Goal: Task Accomplishment & Management: Use online tool/utility

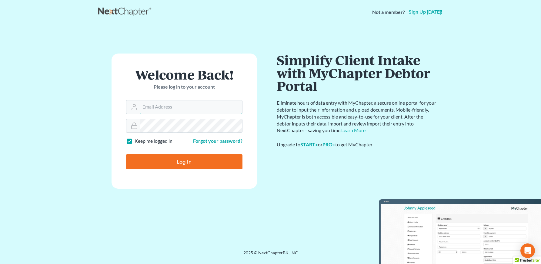
type input "anna@doyellaw.com"
drag, startPoint x: 184, startPoint y: 161, endPoint x: 203, endPoint y: 176, distance: 23.8
click at [184, 161] on input "Log In" at bounding box center [184, 161] width 116 height 15
type input "Thinking..."
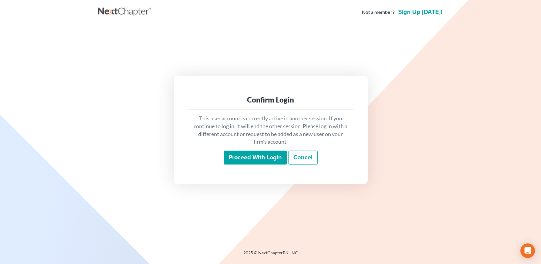
click at [247, 157] on input "Proceed with login" at bounding box center [255, 158] width 63 height 14
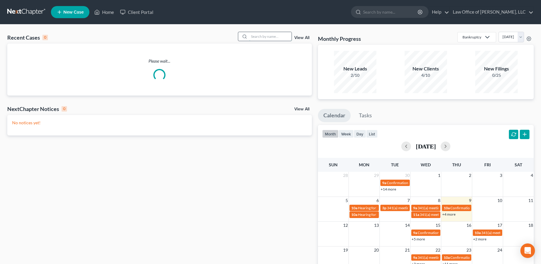
click at [261, 35] on input "search" at bounding box center [270, 36] width 42 height 9
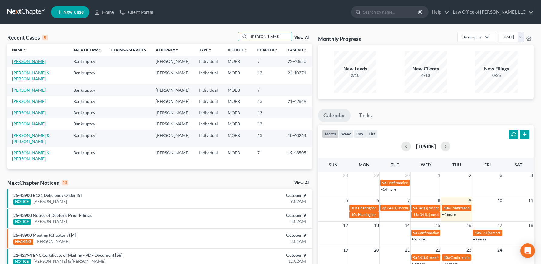
type input "alexander"
drag, startPoint x: 26, startPoint y: 59, endPoint x: 58, endPoint y: 81, distance: 38.1
click at [27, 59] on link "Alexander, Theresa" at bounding box center [29, 61] width 34 height 5
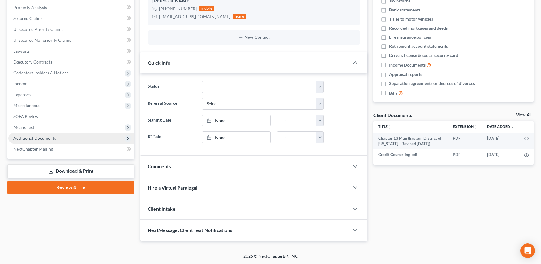
drag, startPoint x: 40, startPoint y: 138, endPoint x: 42, endPoint y: 142, distance: 3.8
click at [40, 138] on span "Additional Documents" at bounding box center [34, 138] width 43 height 5
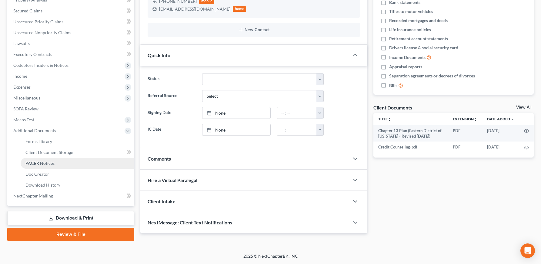
click at [44, 165] on span "PACER Notices" at bounding box center [39, 163] width 29 height 5
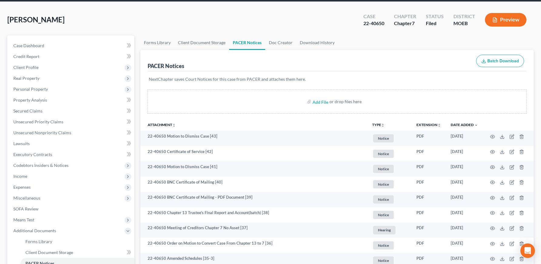
scroll to position [71, 0]
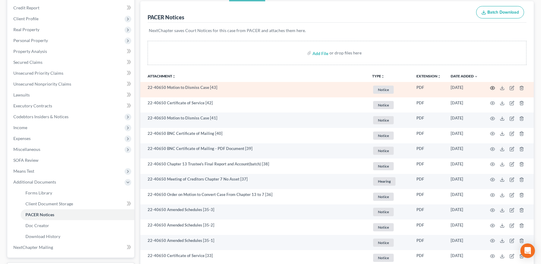
click at [494, 88] on icon "button" at bounding box center [492, 88] width 5 height 5
